Goal: Task Accomplishment & Management: Complete application form

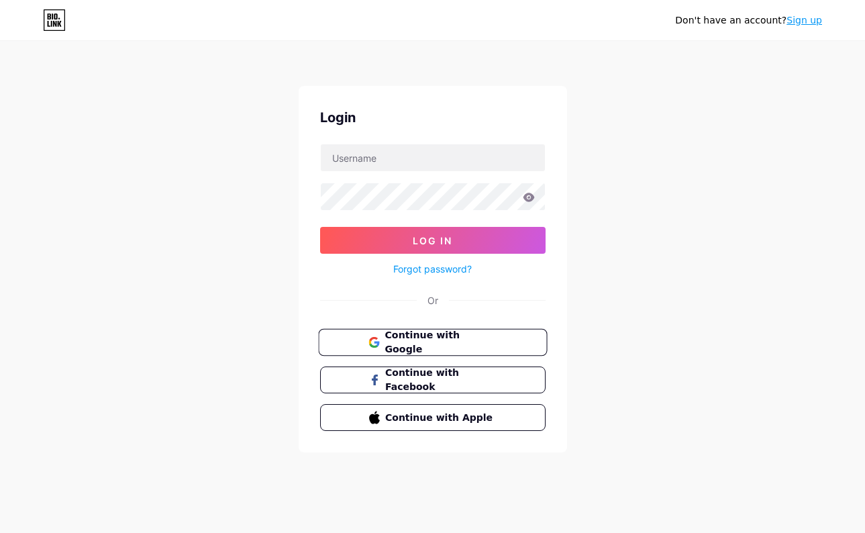
click at [455, 346] on span "Continue with Google" at bounding box center [441, 342] width 112 height 29
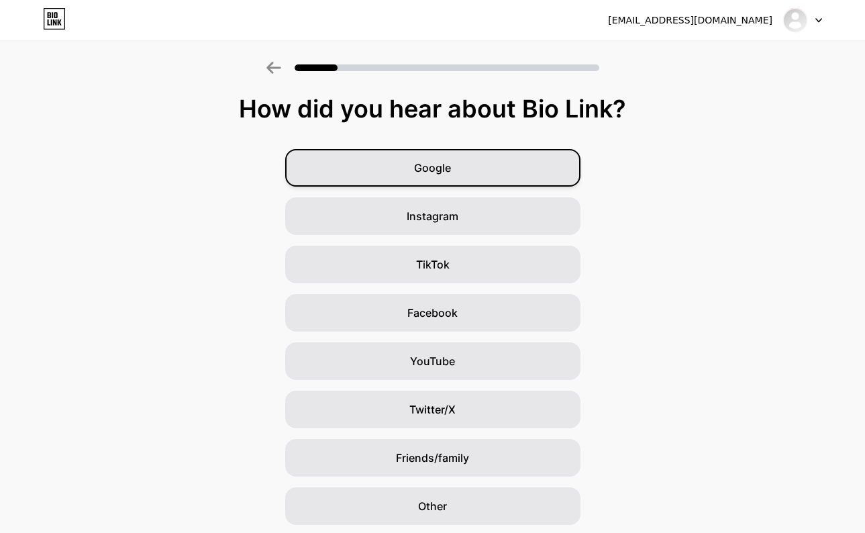
click at [425, 181] on div "Google" at bounding box center [432, 168] width 295 height 38
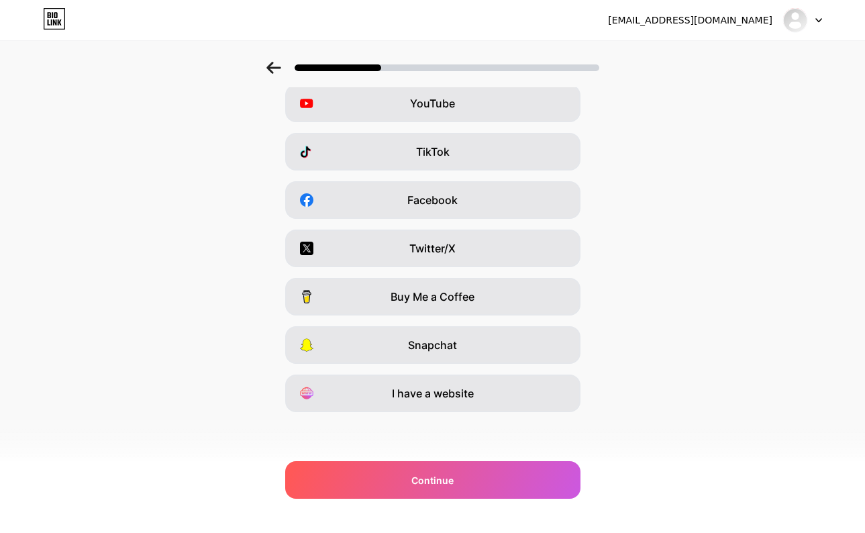
scroll to position [113, 0]
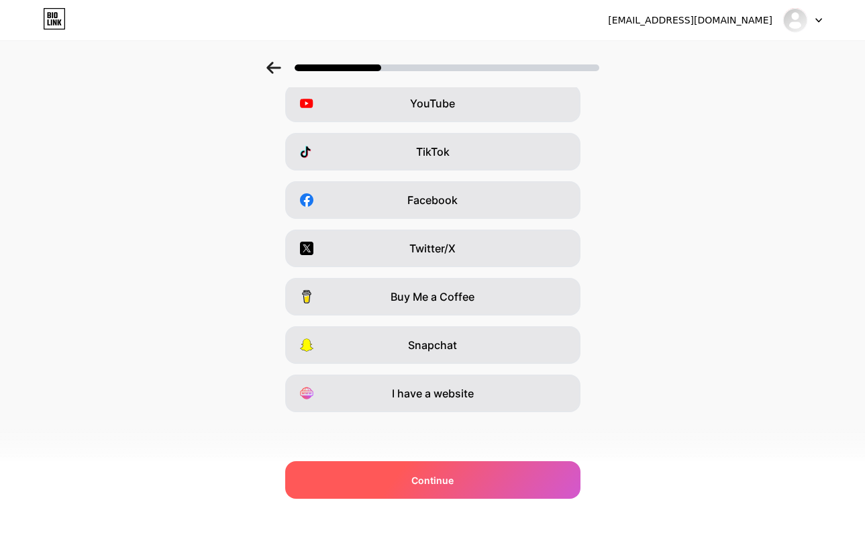
click at [475, 479] on div "Continue" at bounding box center [432, 480] width 295 height 38
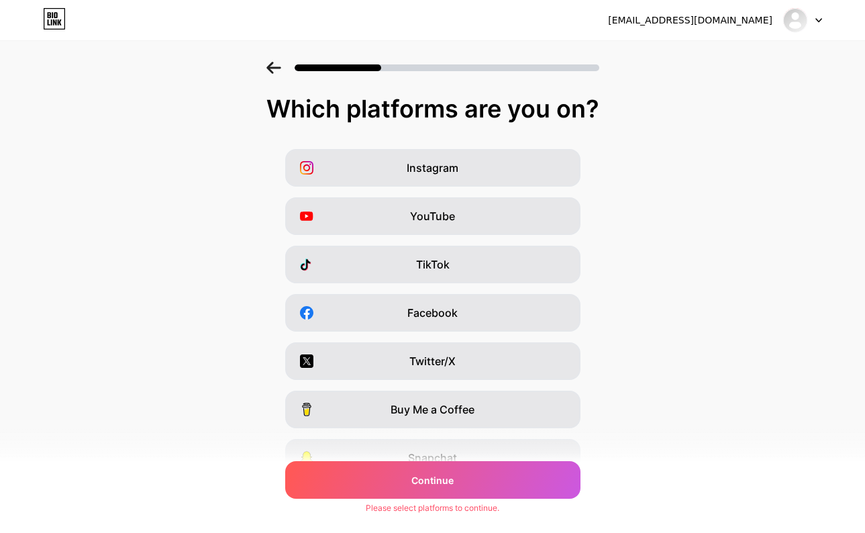
scroll to position [0, 0]
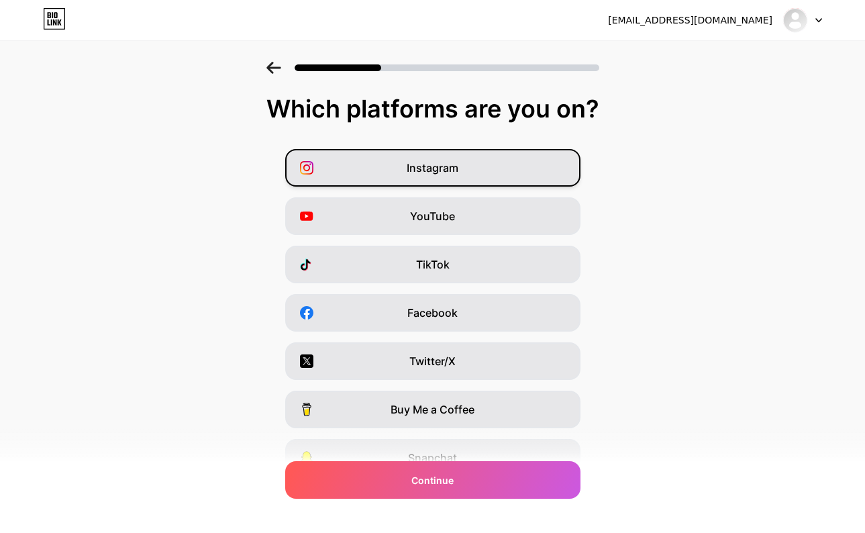
click at [389, 161] on div "Instagram" at bounding box center [432, 168] width 295 height 38
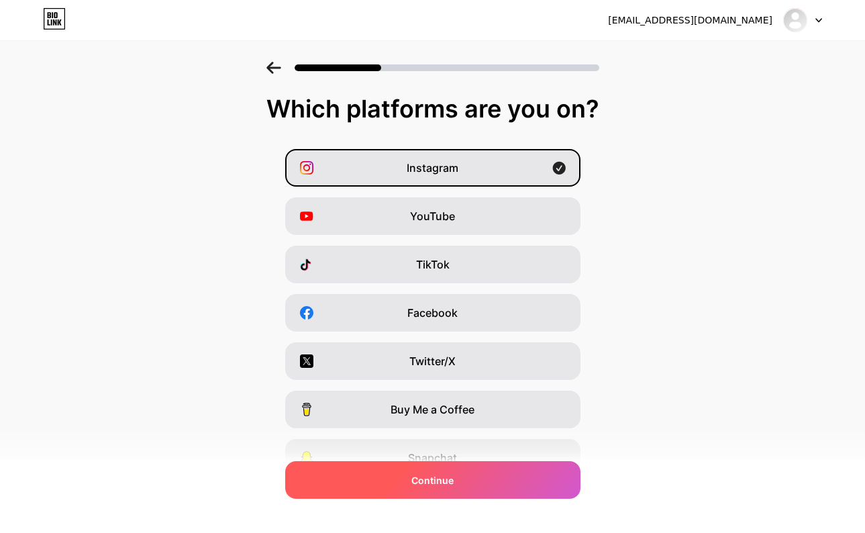
click at [455, 482] on div "Continue" at bounding box center [432, 480] width 295 height 38
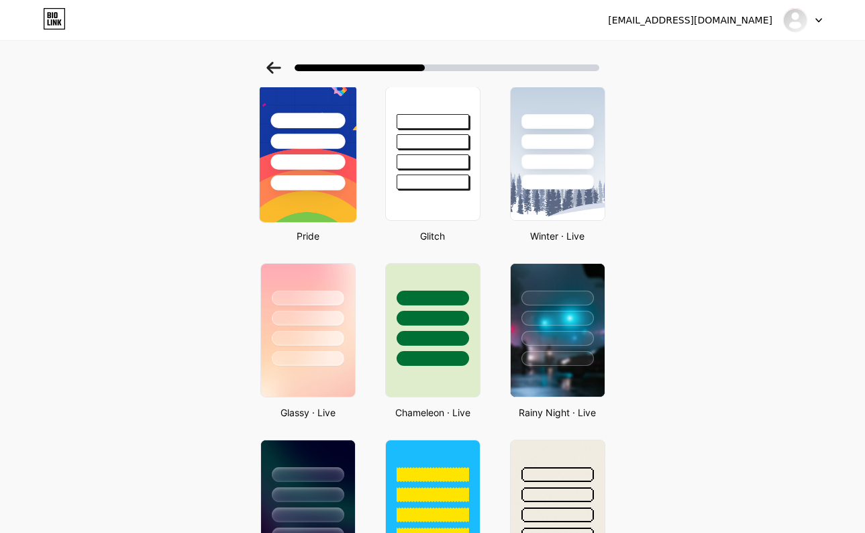
scroll to position [244, 0]
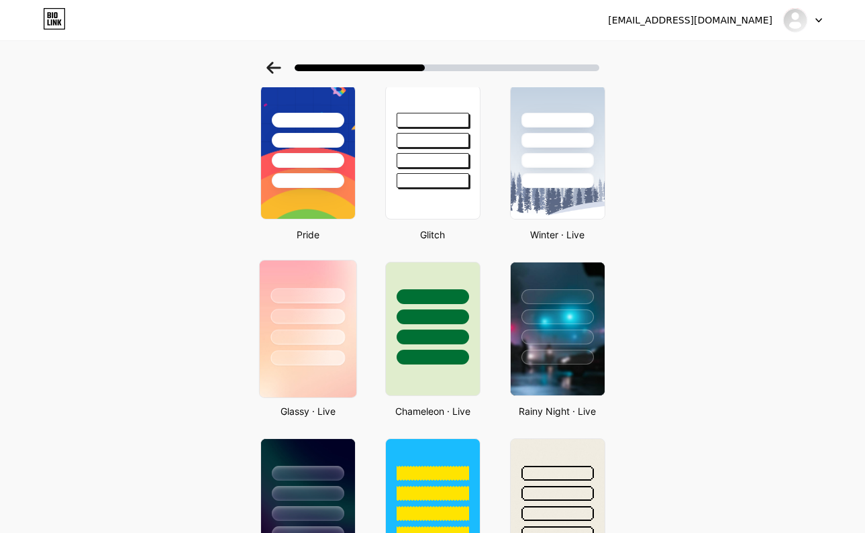
click at [314, 313] on div at bounding box center [307, 316] width 74 height 15
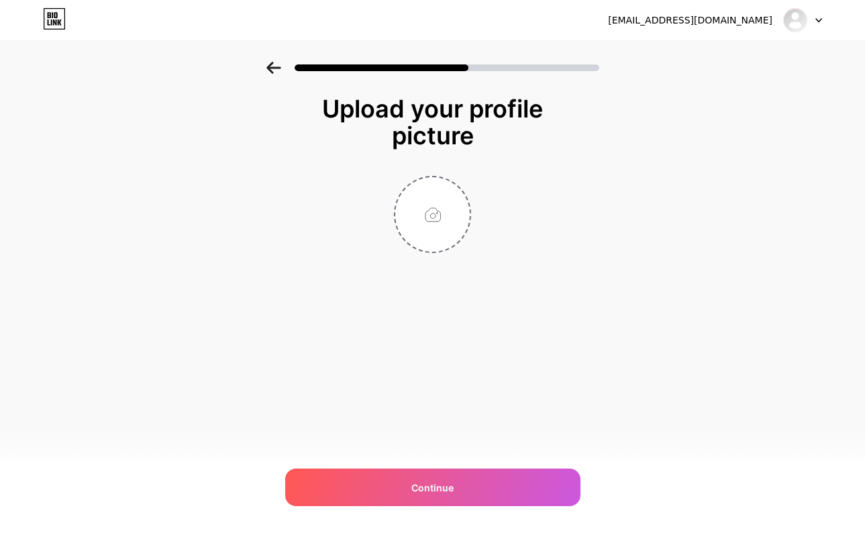
scroll to position [0, 0]
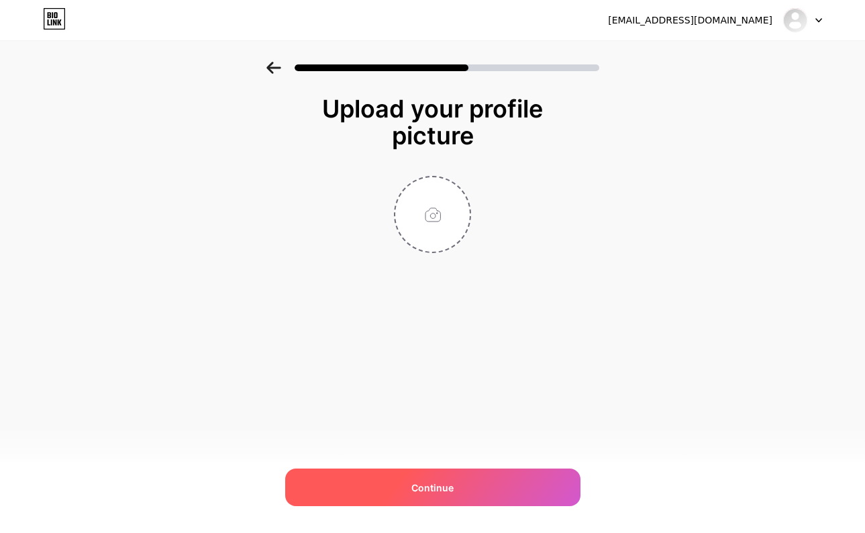
click at [399, 484] on div "Continue" at bounding box center [432, 487] width 295 height 38
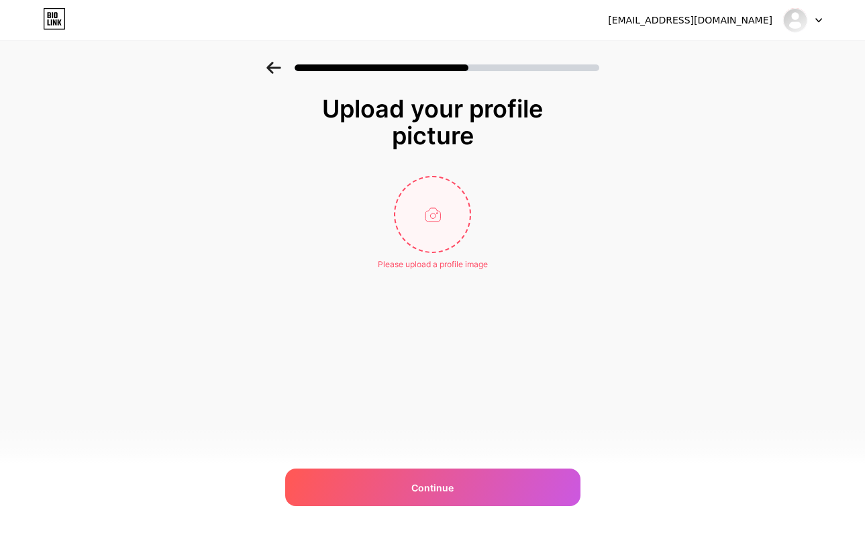
click at [423, 201] on input "file" at bounding box center [432, 214] width 74 height 74
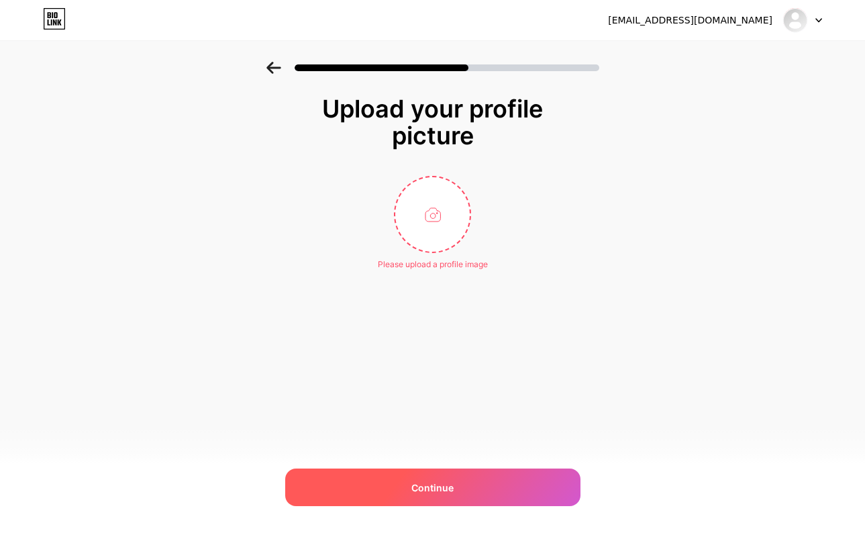
click at [403, 493] on div "Continue" at bounding box center [432, 487] width 295 height 38
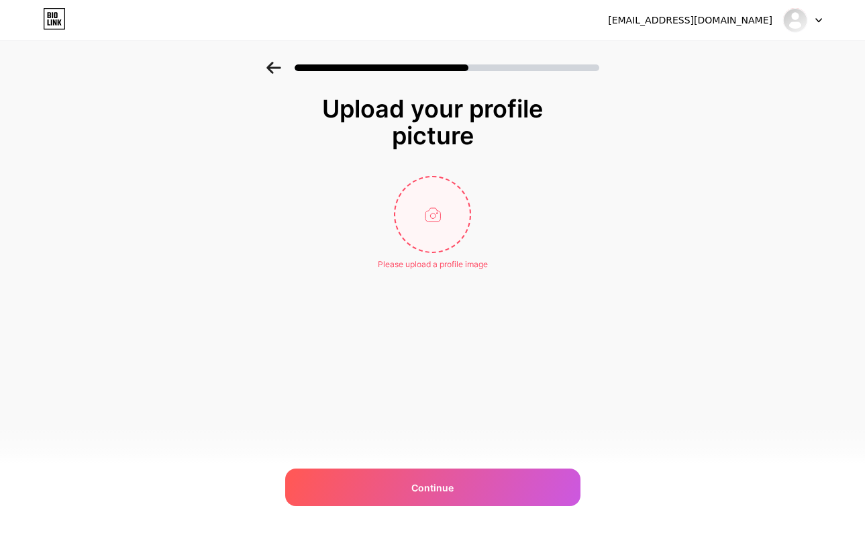
click at [421, 236] on input "file" at bounding box center [432, 214] width 74 height 74
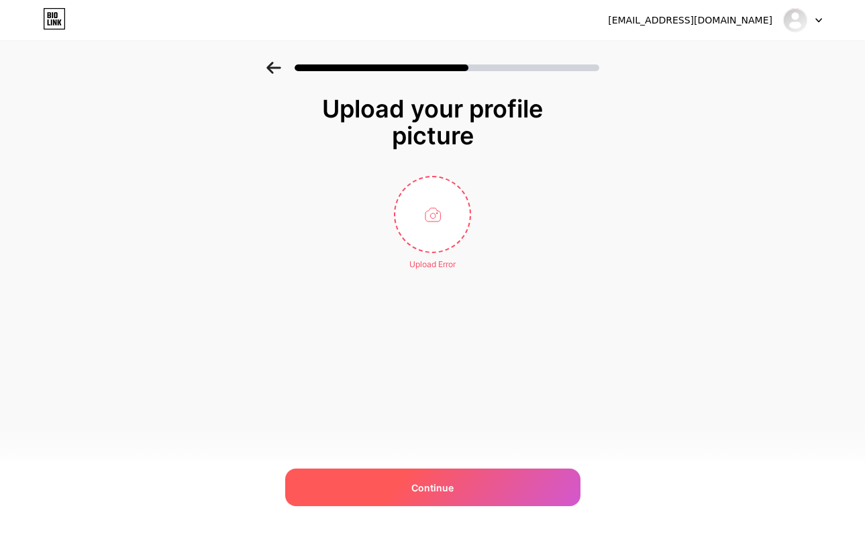
click at [443, 485] on span "Continue" at bounding box center [432, 488] width 42 height 14
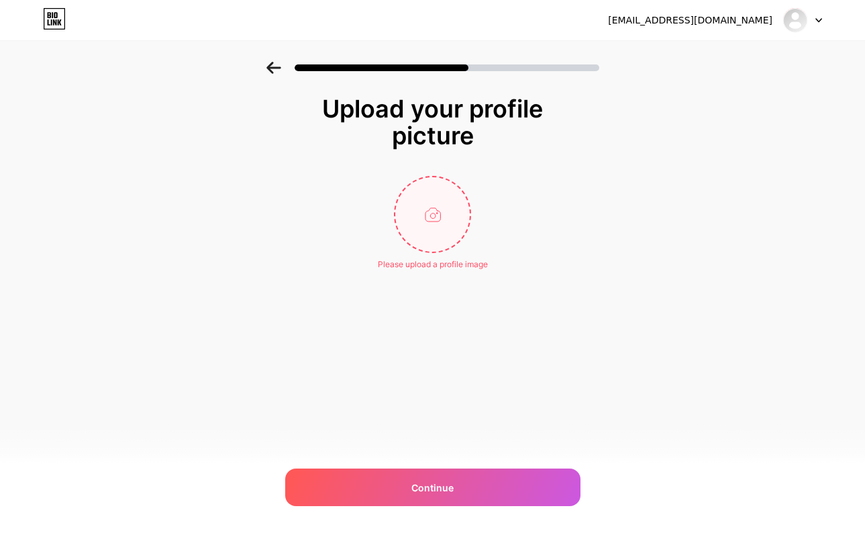
click at [415, 220] on input "file" at bounding box center [432, 214] width 74 height 74
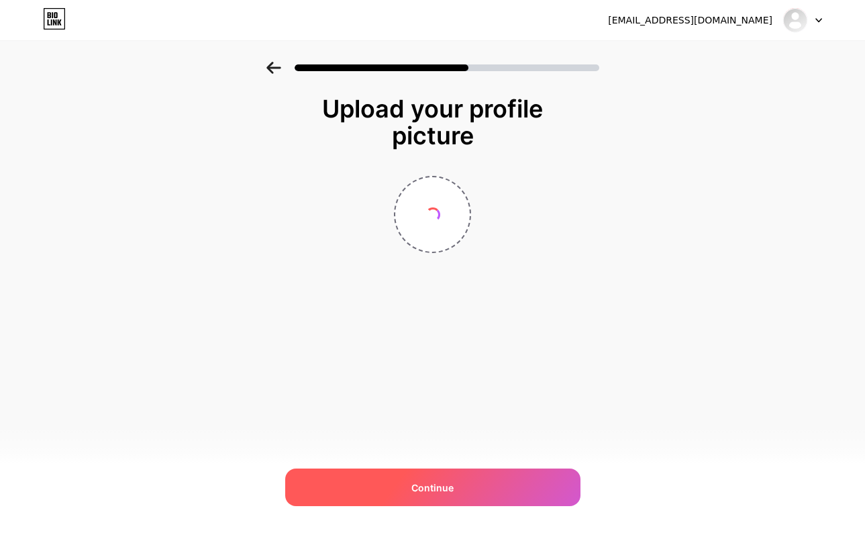
click at [400, 489] on div "Continue" at bounding box center [432, 487] width 295 height 38
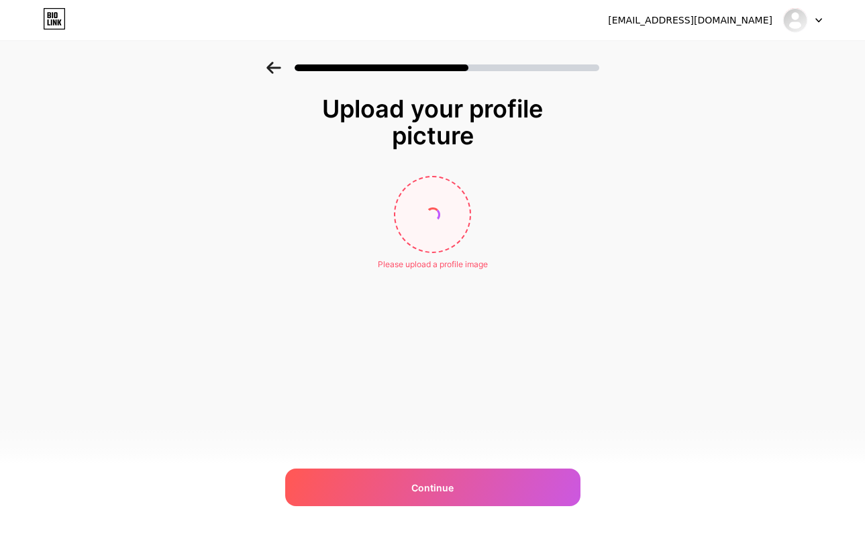
click at [425, 241] on input "file" at bounding box center [432, 214] width 74 height 74
type input "C:\fakepath\IMG_0931.PNG"
click at [265, 63] on div at bounding box center [432, 63] width 865 height 47
click at [271, 68] on icon at bounding box center [273, 68] width 14 height 12
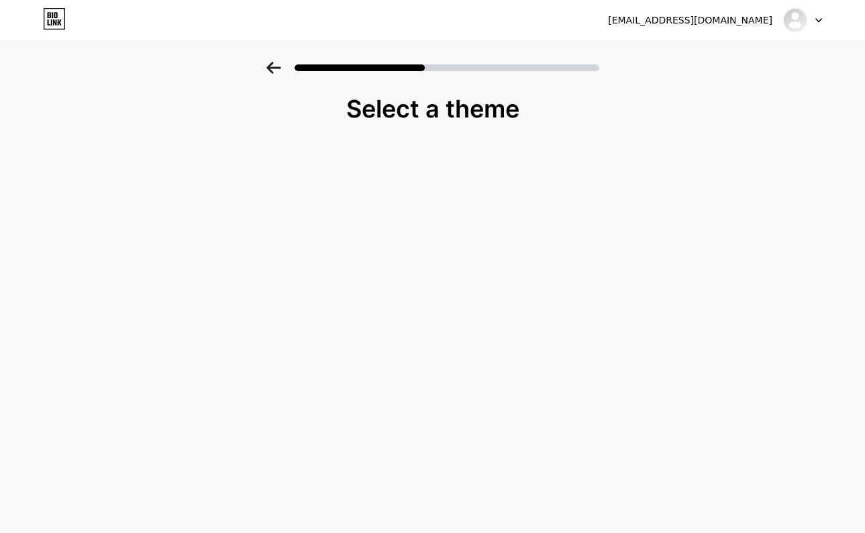
click at [438, 134] on div "Select a theme" at bounding box center [432, 122] width 369 height 54
